Goal: Check status: Check status

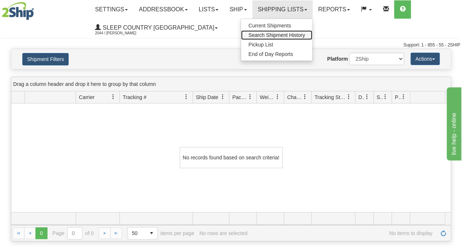
click at [259, 33] on span "Search Shipment History" at bounding box center [276, 35] width 57 height 6
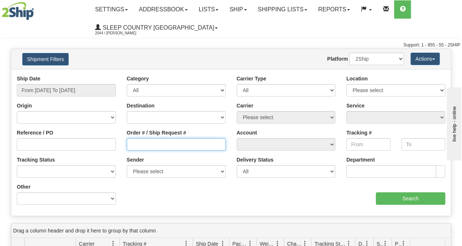
click at [182, 142] on input "Order # / Ship Request #" at bounding box center [176, 144] width 99 height 12
paste input "9007I077102"
type input "9007I077102"
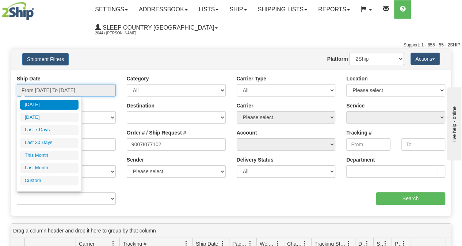
click at [75, 94] on input "From [DATE] To [DATE]" at bounding box center [66, 90] width 99 height 12
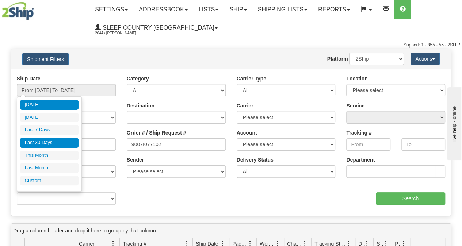
click at [57, 143] on li "Last 30 Days" at bounding box center [49, 143] width 58 height 10
type input "From [DATE] To [DATE]"
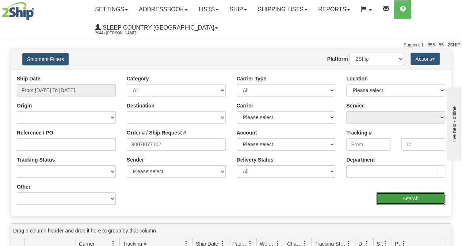
click at [413, 200] on input "Search" at bounding box center [410, 198] width 70 height 12
